Goal: Task Accomplishment & Management: Manage account settings

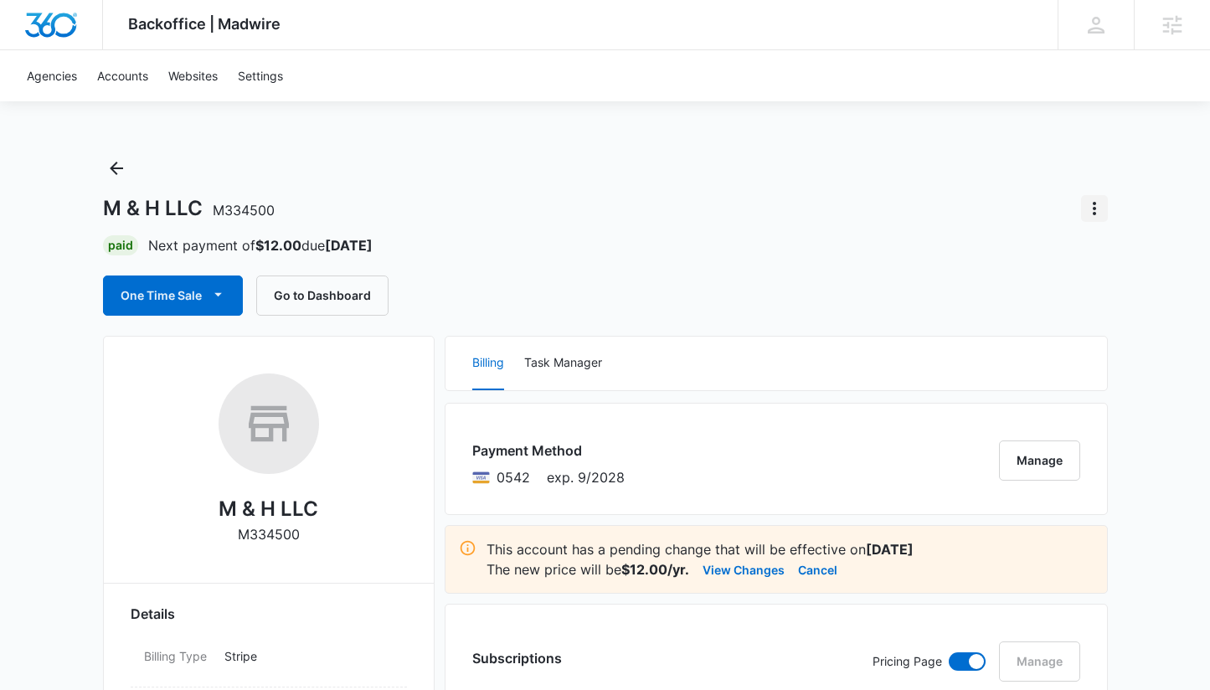
click at [1090, 213] on icon "Actions" at bounding box center [1094, 208] width 20 height 20
click at [1030, 302] on div "Close Account" at bounding box center [1026, 306] width 82 height 12
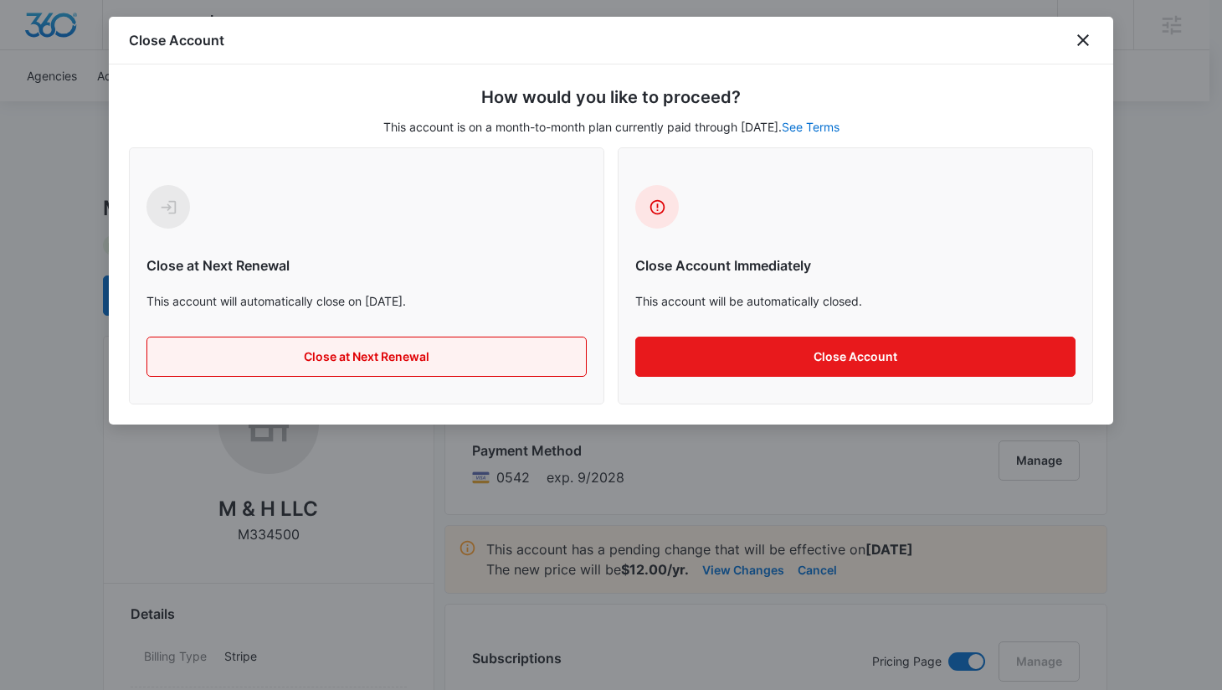
click at [437, 349] on button "Close at Next Renewal" at bounding box center [367, 357] width 440 height 40
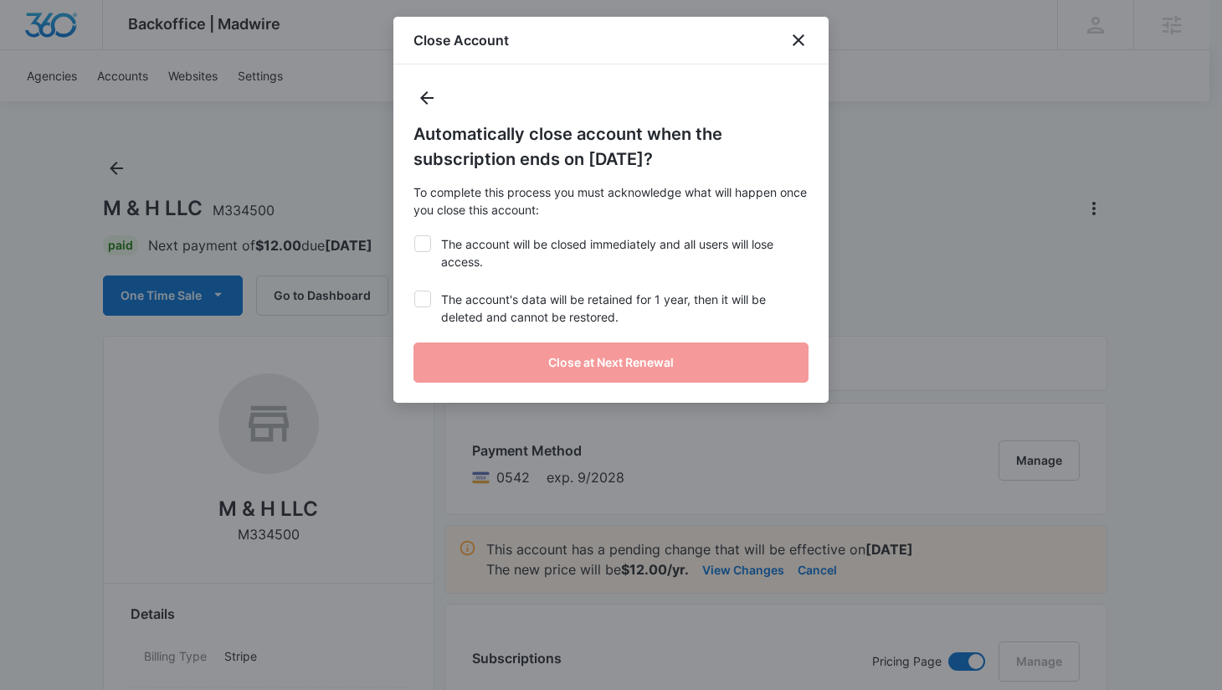
click at [449, 251] on label "The account will be closed immediately and all users will lose access." at bounding box center [611, 252] width 395 height 35
click at [414, 236] on input "The account will be closed immediately and all users will lose access." at bounding box center [414, 235] width 1 height 1
checkbox input "true"
click at [490, 315] on label "The account's data will be retained for 1 year, then it will be deleted and can…" at bounding box center [611, 308] width 395 height 35
click at [414, 291] on input "The account's data will be retained for 1 year, then it will be deleted and can…" at bounding box center [414, 291] width 1 height 1
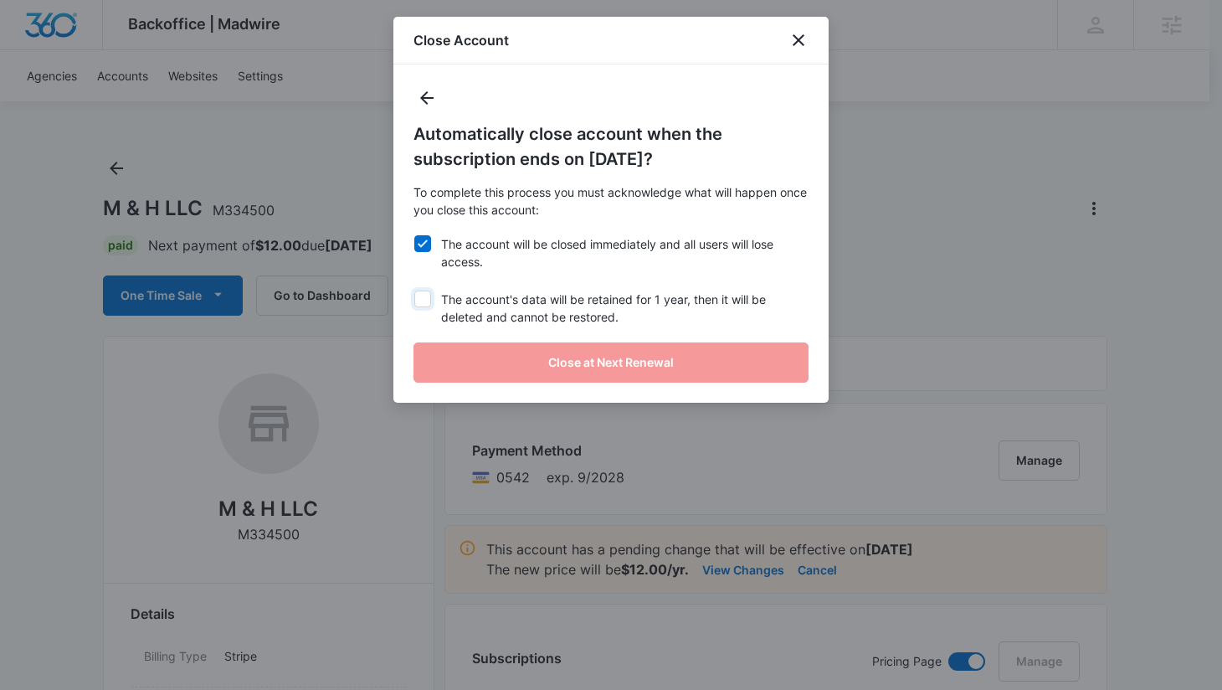
checkbox input "true"
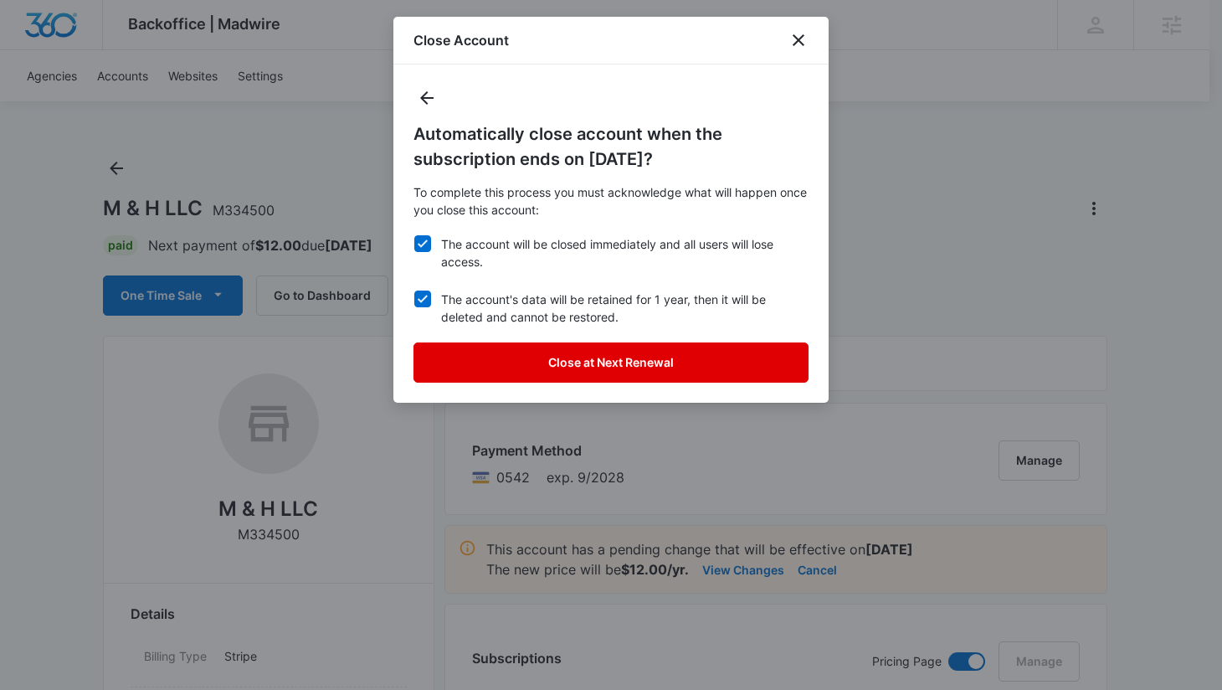
click at [588, 368] on button "Close at Next Renewal" at bounding box center [611, 362] width 395 height 40
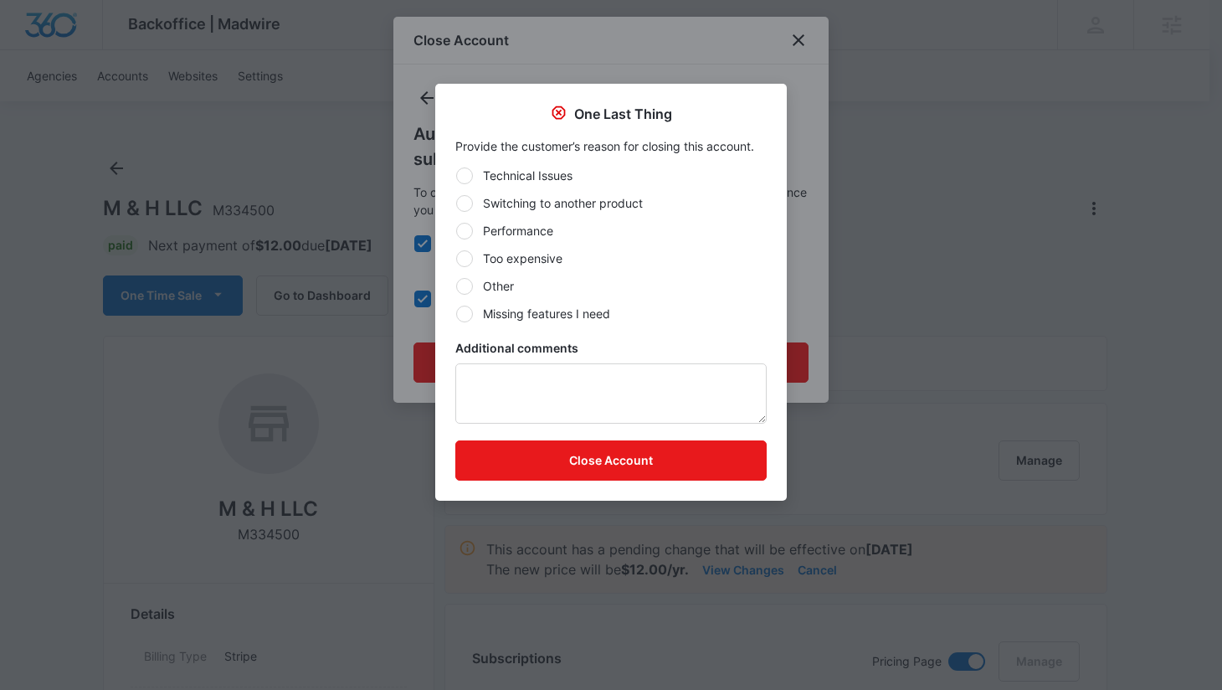
click at [499, 285] on label "Other" at bounding box center [610, 286] width 311 height 18
click at [456, 285] on input "Other" at bounding box center [455, 285] width 1 height 1
radio input "true"
click at [557, 382] on textarea "Additional comments" at bounding box center [610, 393] width 311 height 60
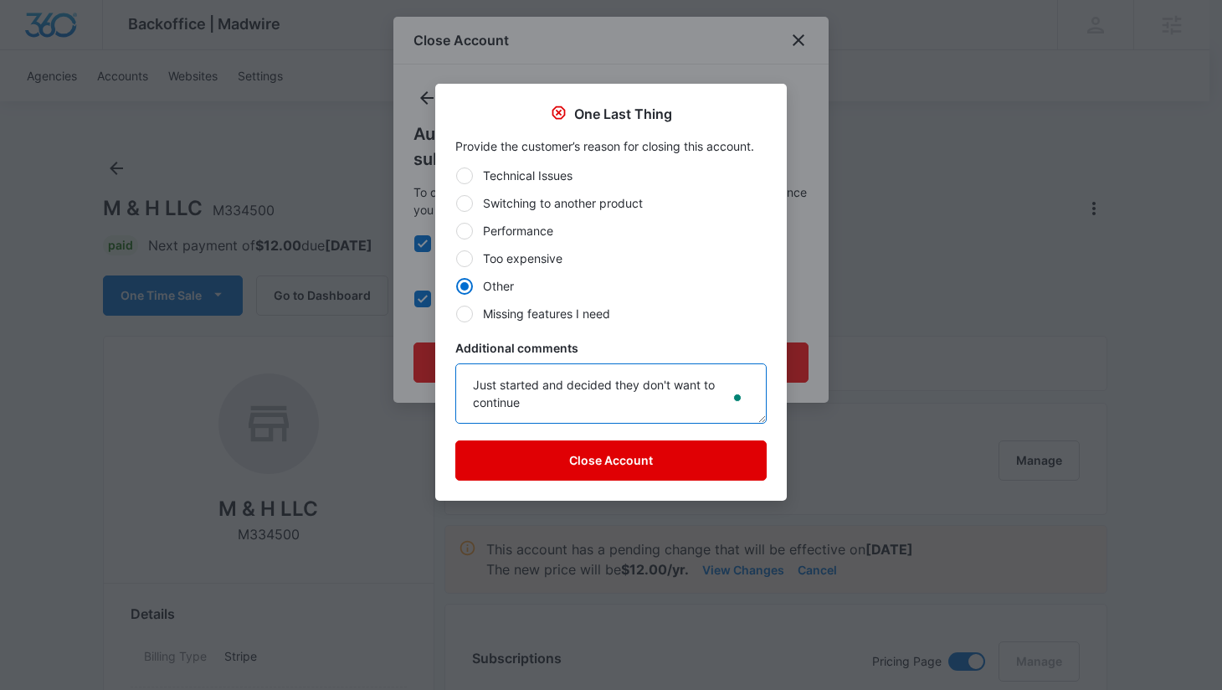
type textarea "Just started and decided they don't want to continue"
click at [623, 461] on button "Close Account" at bounding box center [610, 460] width 311 height 40
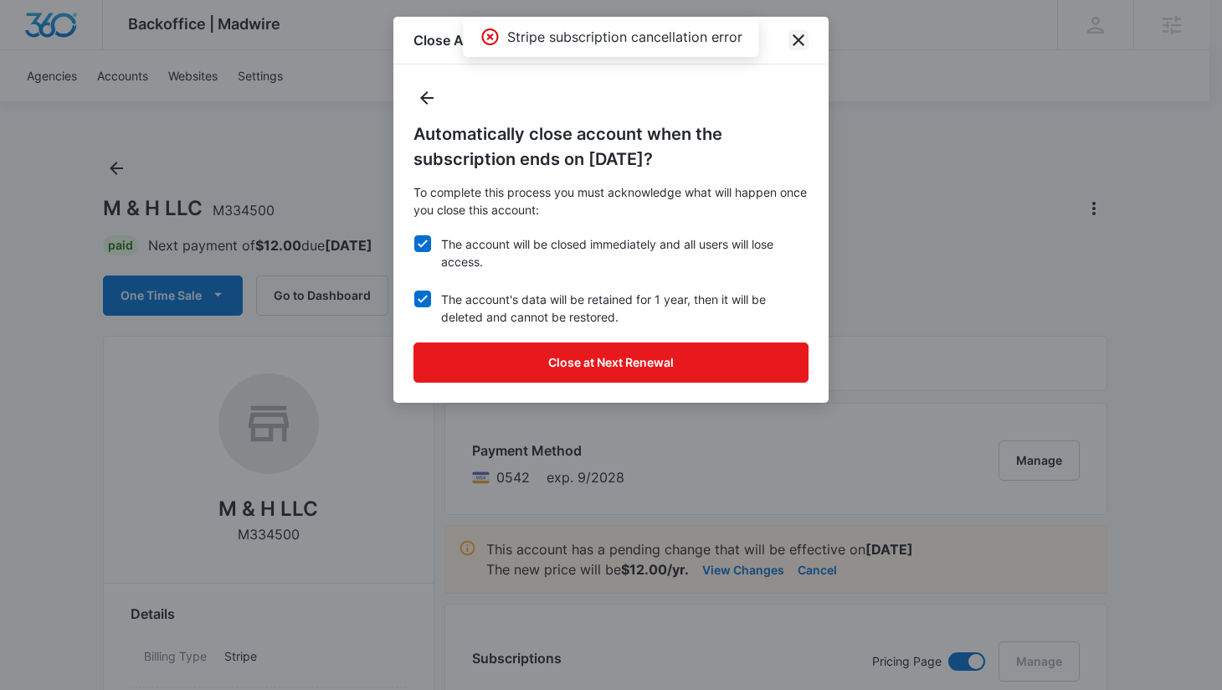
click at [799, 38] on icon "close" at bounding box center [799, 40] width 20 height 20
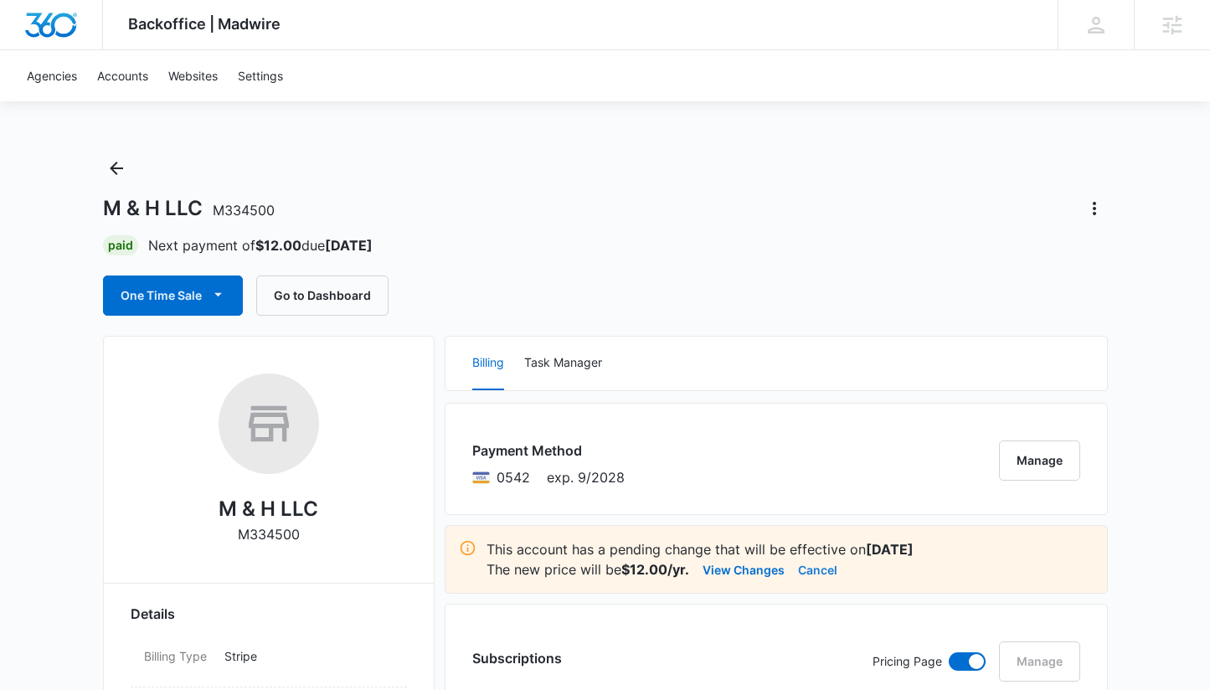
click at [816, 570] on button "Cancel" at bounding box center [817, 569] width 39 height 20
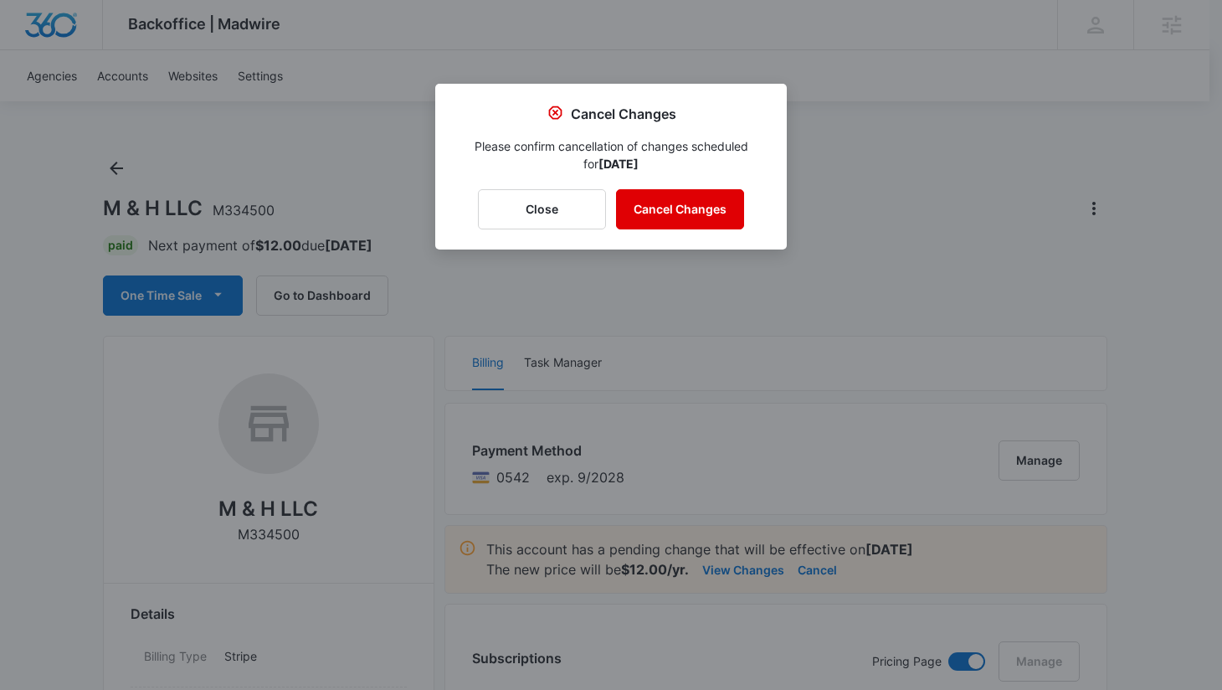
click at [682, 217] on button "Cancel Changes" at bounding box center [680, 209] width 128 height 40
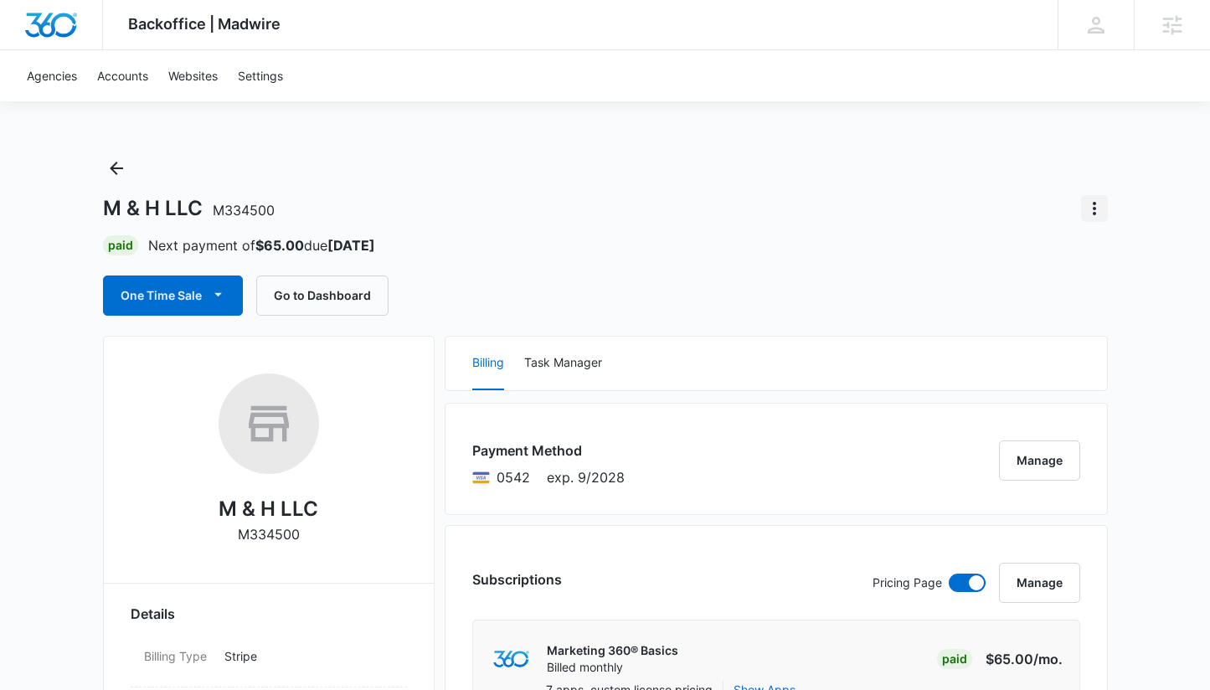
click at [1087, 208] on icon "Actions" at bounding box center [1094, 208] width 20 height 20
click at [1020, 301] on div "Close Account" at bounding box center [1026, 306] width 82 height 12
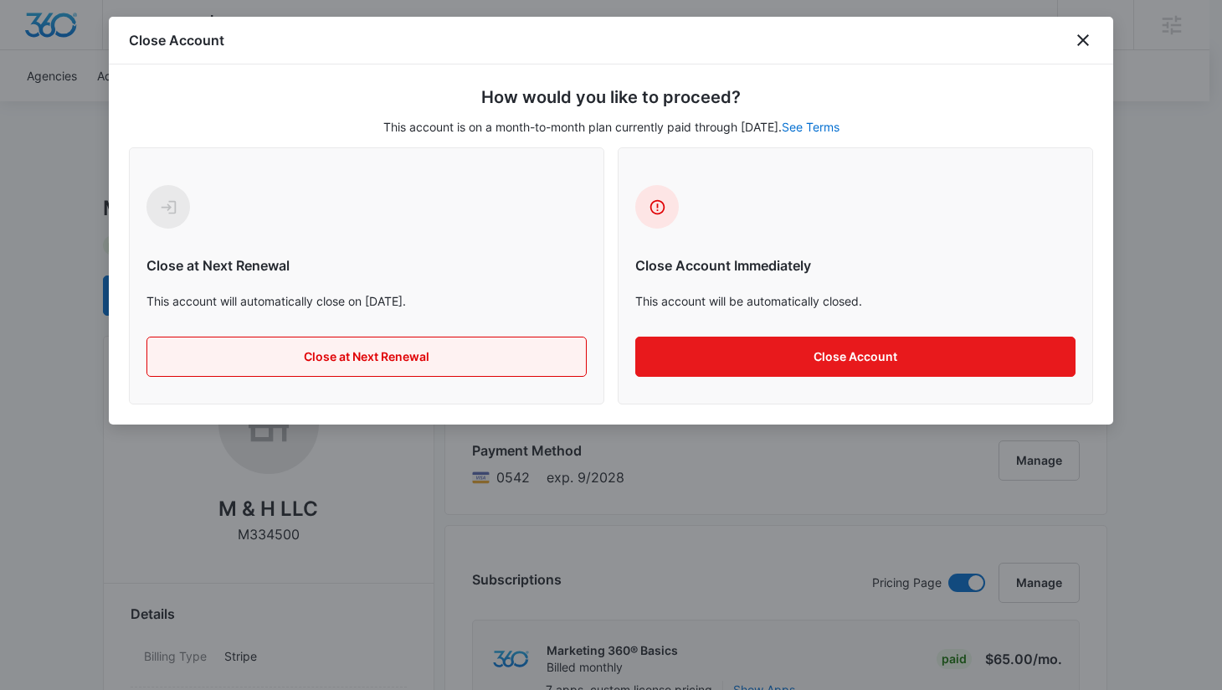
click at [486, 361] on button "Close at Next Renewal" at bounding box center [367, 357] width 440 height 40
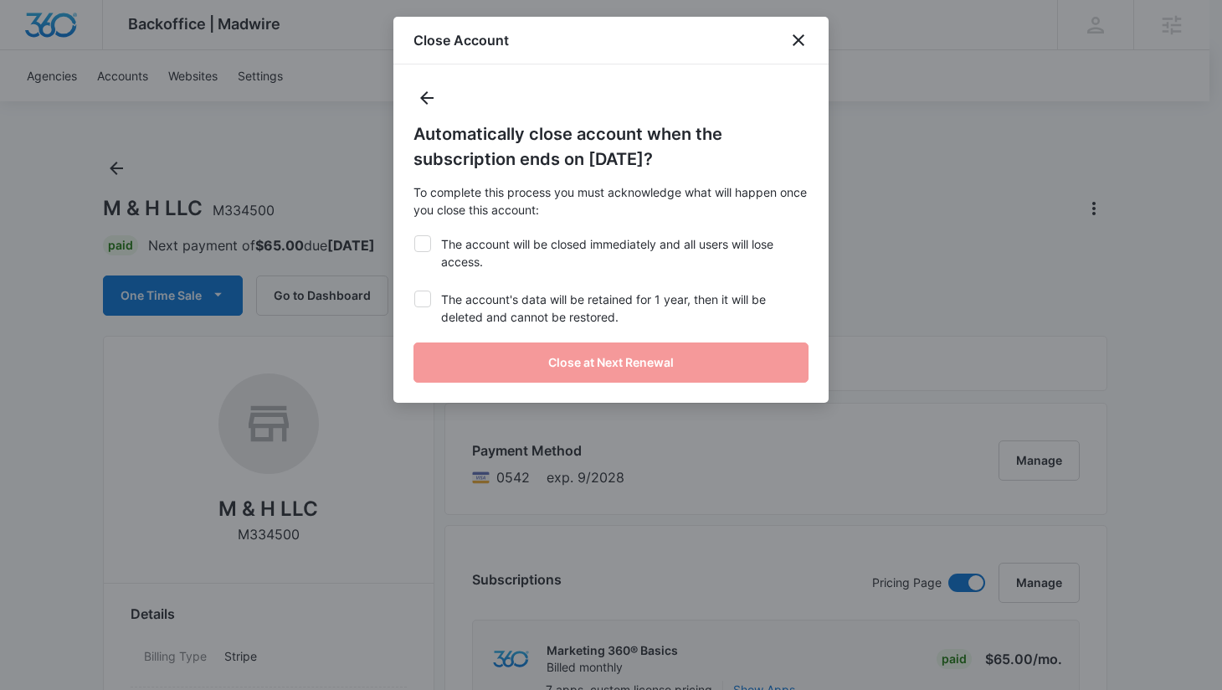
click at [477, 252] on label "The account will be closed immediately and all users will lose access." at bounding box center [611, 252] width 395 height 35
click at [414, 236] on input "The account will be closed immediately and all users will lose access." at bounding box center [414, 235] width 1 height 1
checkbox input "true"
click at [486, 310] on label "The account's data will be retained for 1 year, then it will be deleted and can…" at bounding box center [611, 308] width 395 height 35
click at [414, 291] on input "The account's data will be retained for 1 year, then it will be deleted and can…" at bounding box center [414, 291] width 1 height 1
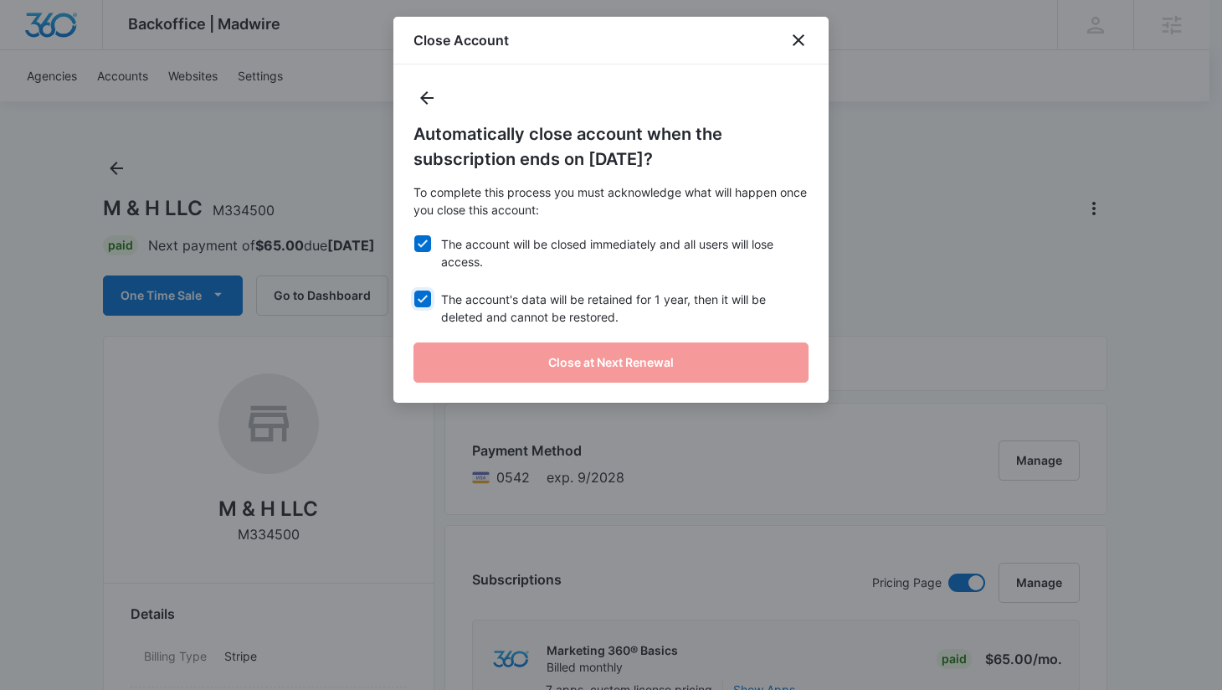
checkbox input "true"
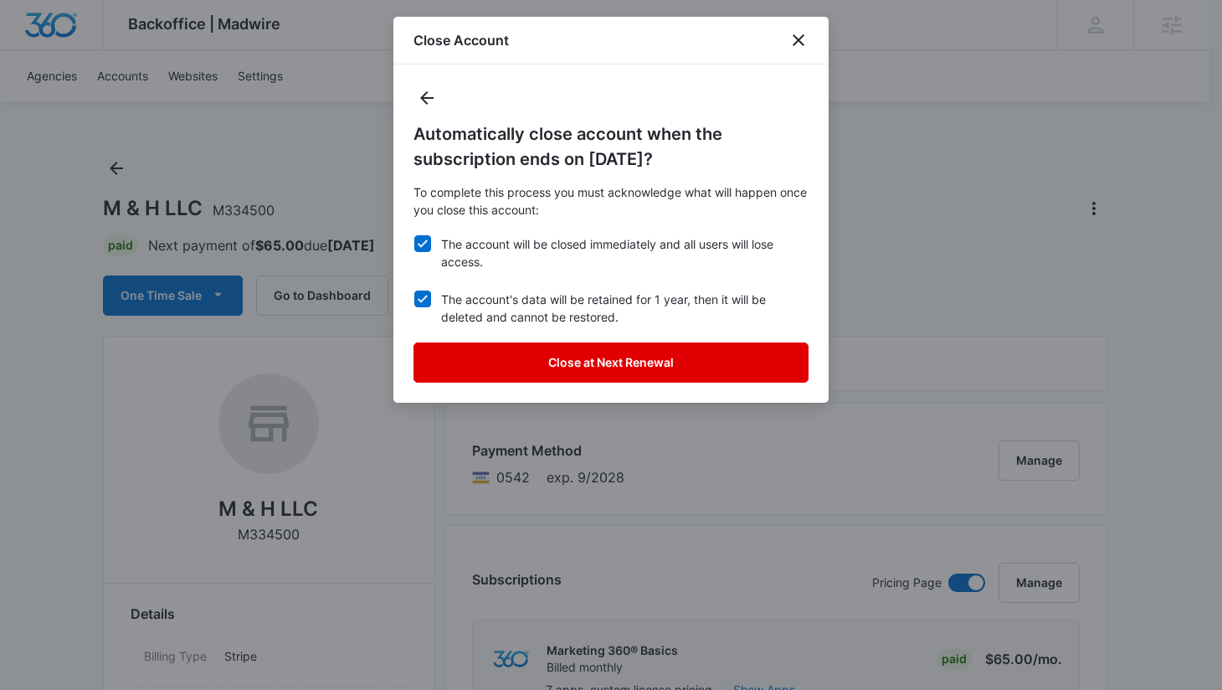
click at [499, 352] on button "Close at Next Renewal" at bounding box center [611, 362] width 395 height 40
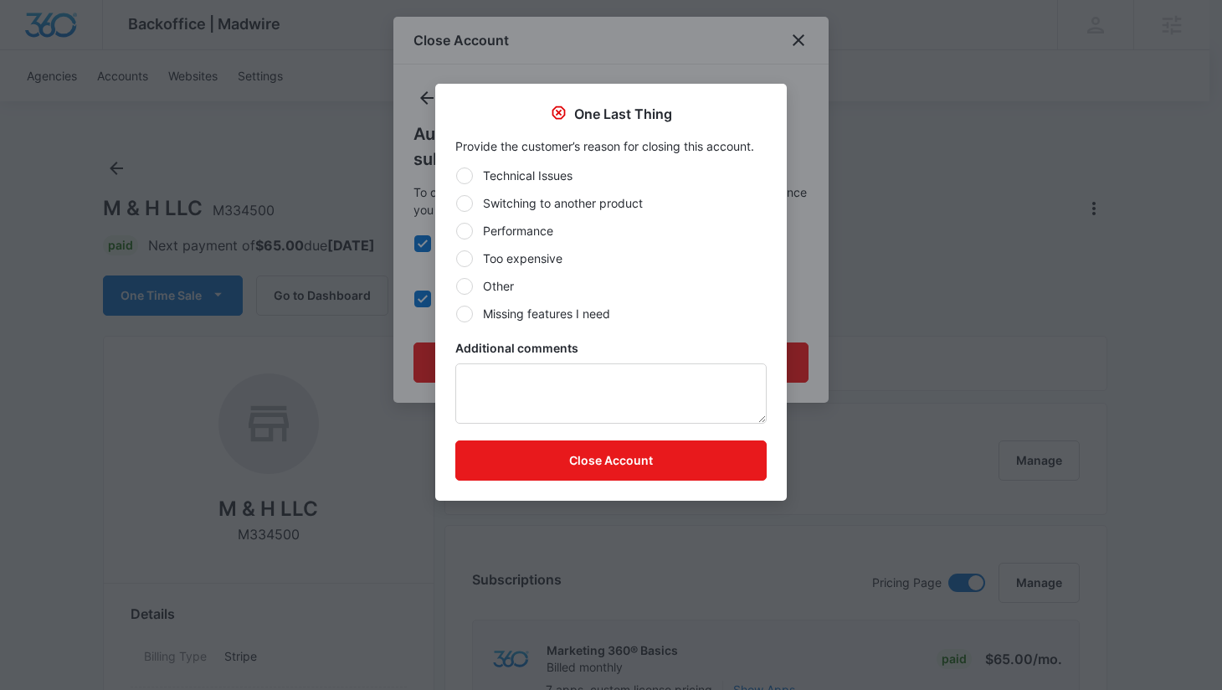
click at [502, 283] on label "Other" at bounding box center [610, 286] width 311 height 18
click at [456, 285] on input "Other" at bounding box center [455, 285] width 1 height 1
radio input "true"
click at [568, 402] on textarea "Additional comments" at bounding box center [610, 393] width 311 height 60
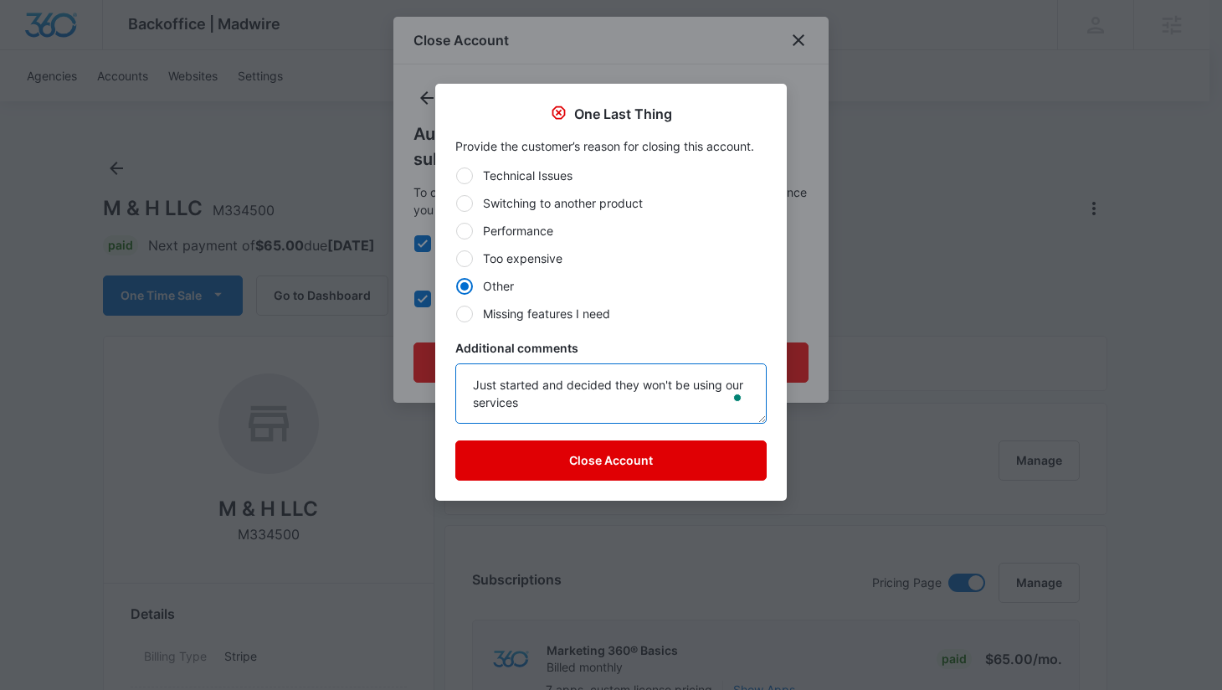
type textarea "Just started and decided they won't be using our services"
click at [538, 462] on button "Close Account" at bounding box center [610, 460] width 311 height 40
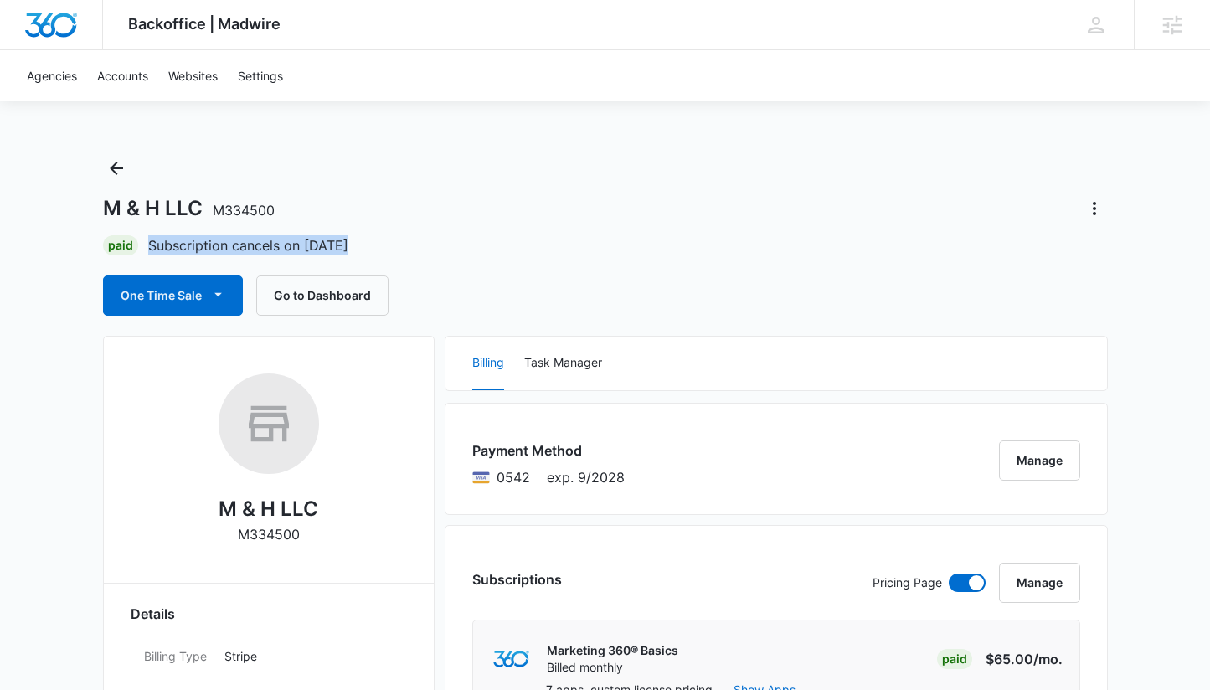
drag, startPoint x: 349, startPoint y: 241, endPoint x: 149, endPoint y: 246, distance: 200.2
click at [149, 246] on div "Paid Subscription cancels on Sep 12" at bounding box center [605, 245] width 1005 height 20
copy p "Subscription cancels on Sep 12"
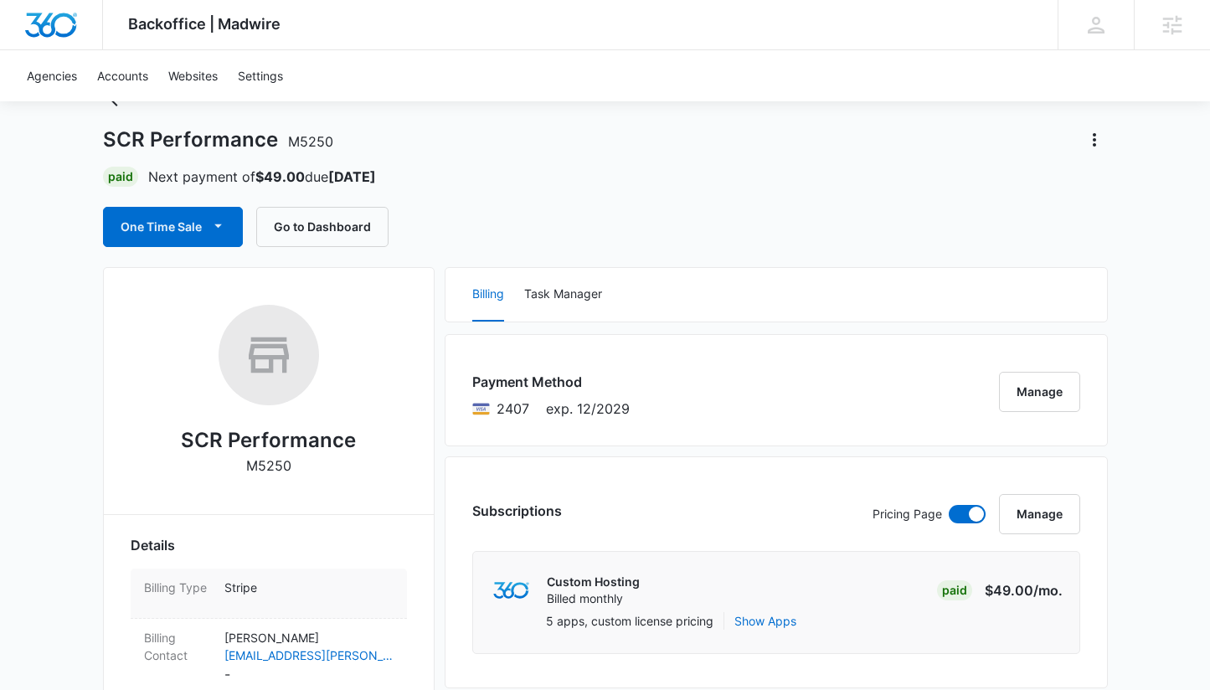
scroll to position [68, 0]
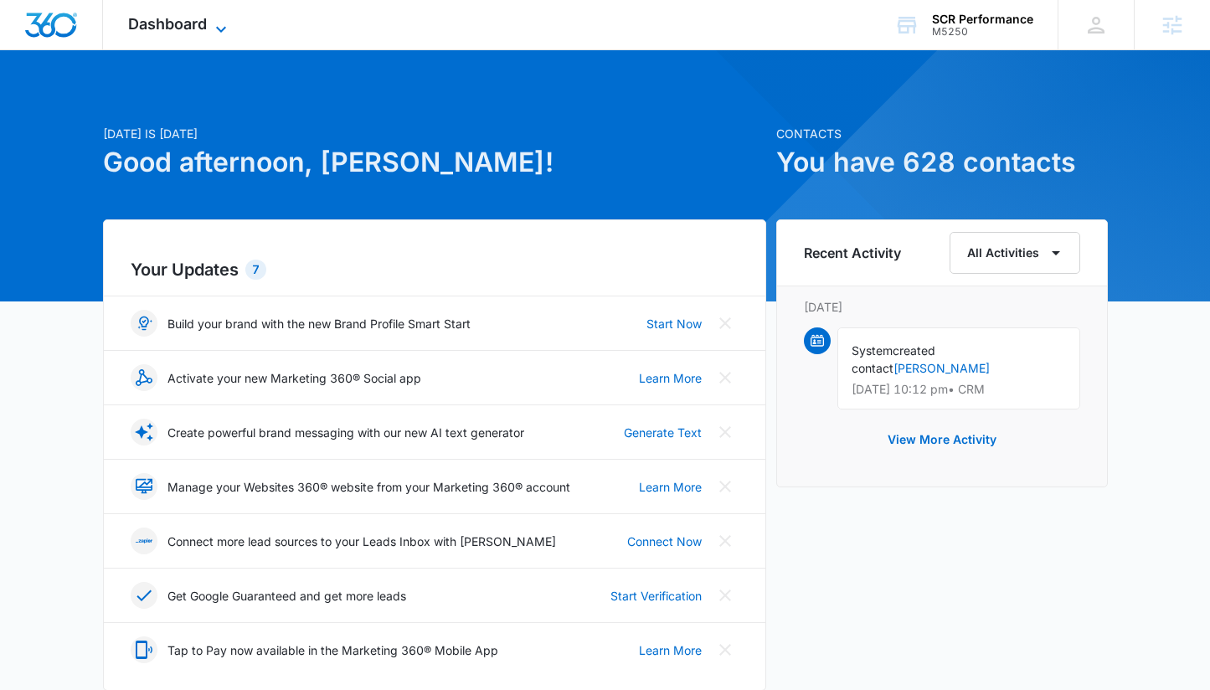
click at [188, 30] on span "Dashboard" at bounding box center [167, 24] width 79 height 18
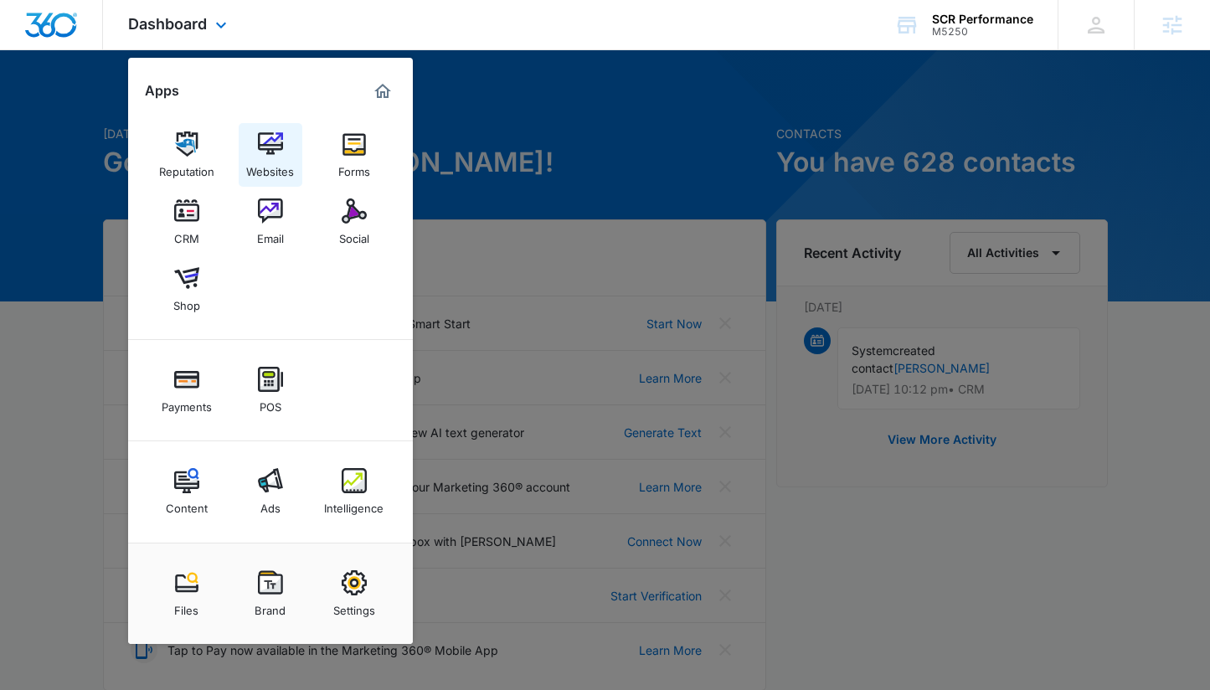
click at [261, 130] on link "Websites" at bounding box center [271, 155] width 64 height 64
